Goal: Register for event/course

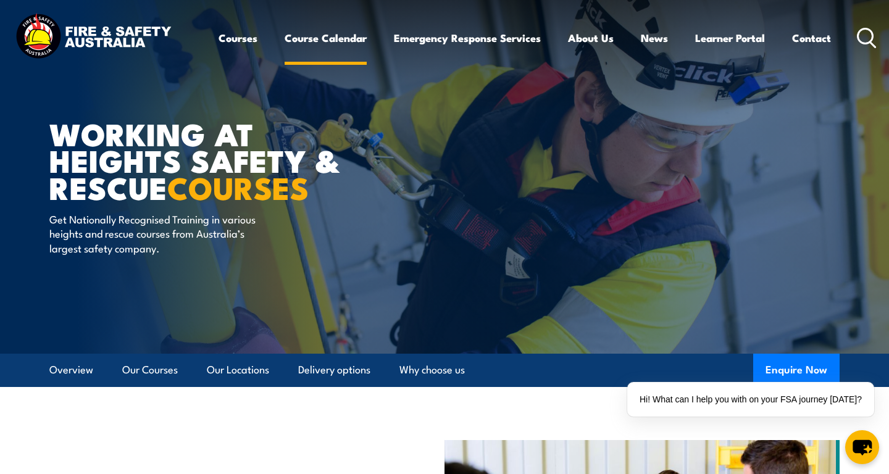
click at [313, 39] on link "Course Calendar" at bounding box center [326, 38] width 82 height 33
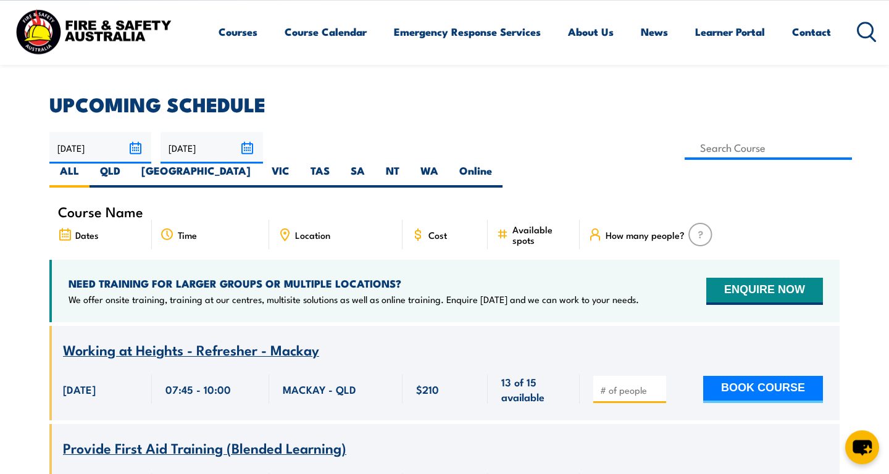
scroll to position [333, 0]
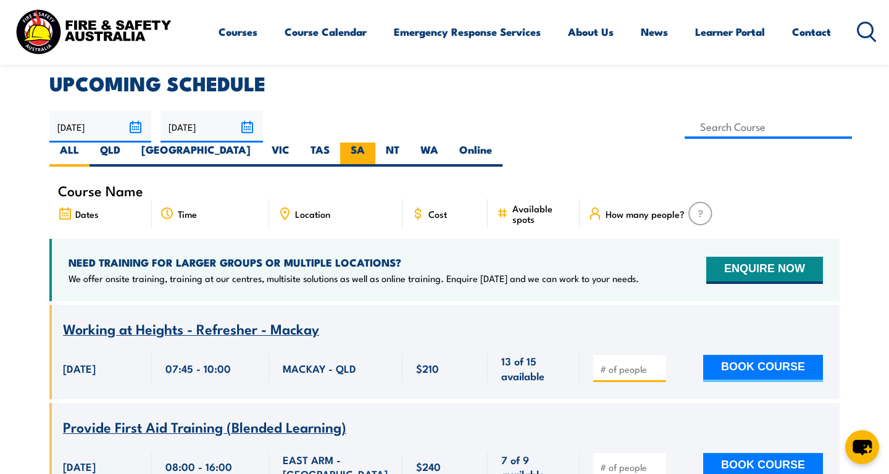
click at [375, 143] on label "SA" at bounding box center [357, 155] width 35 height 24
click at [373, 143] on input "SA" at bounding box center [369, 147] width 8 height 8
radio input "true"
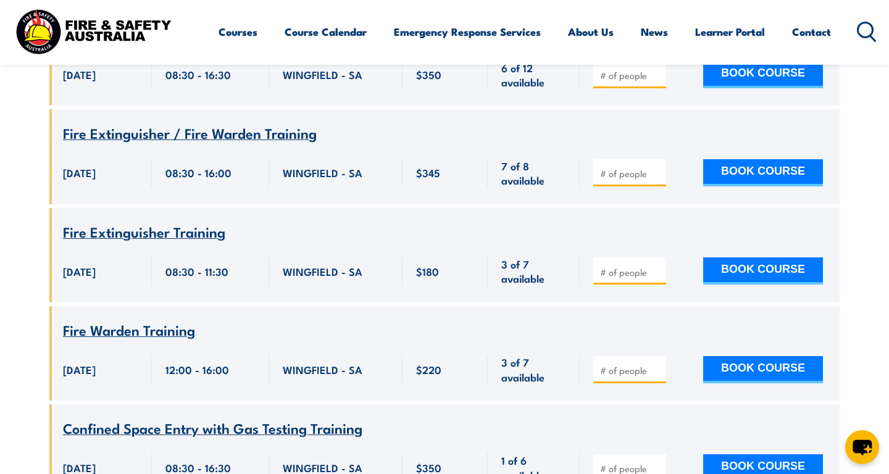
scroll to position [1141, 0]
